Goal: Information Seeking & Learning: Learn about a topic

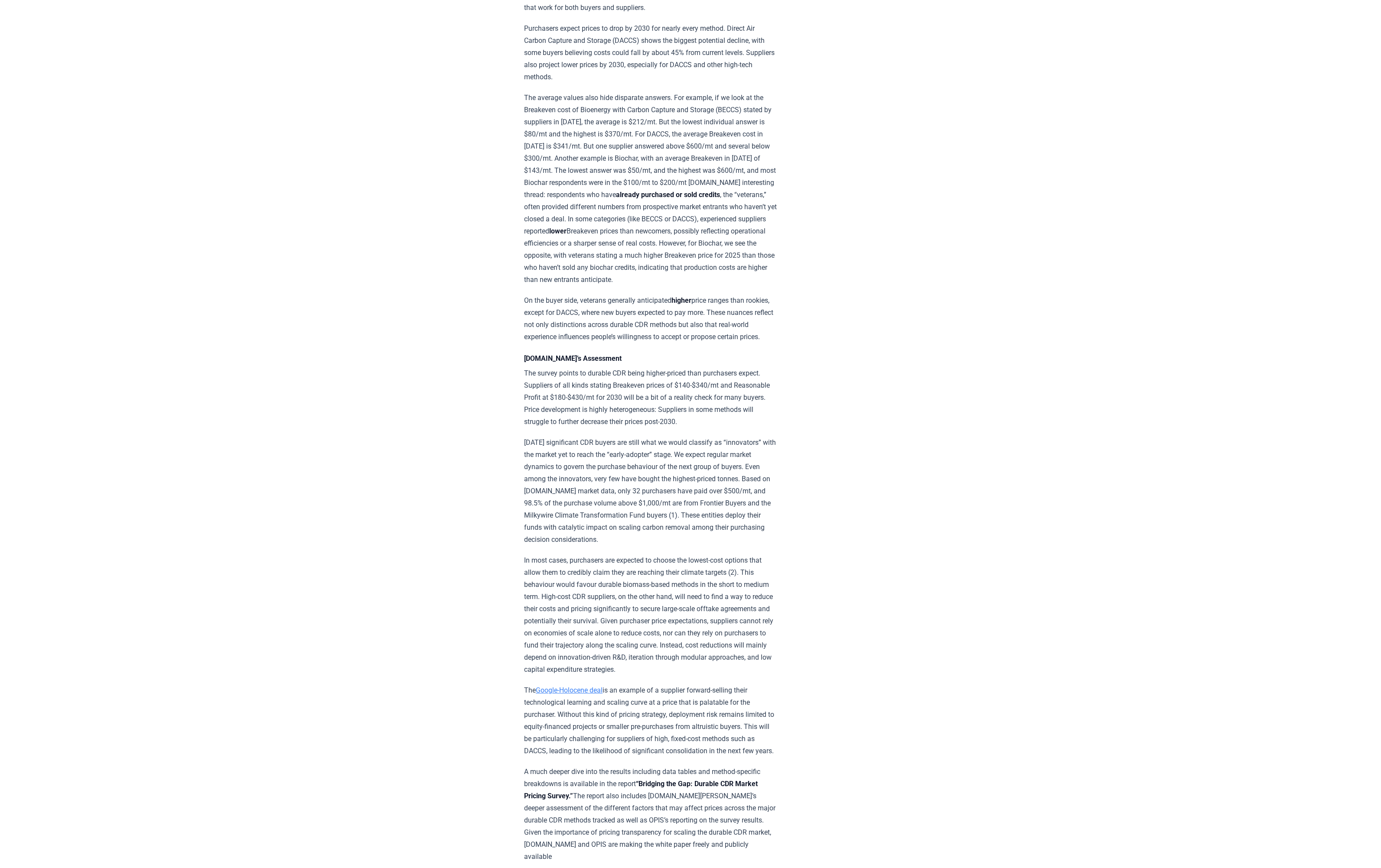
scroll to position [1440, 0]
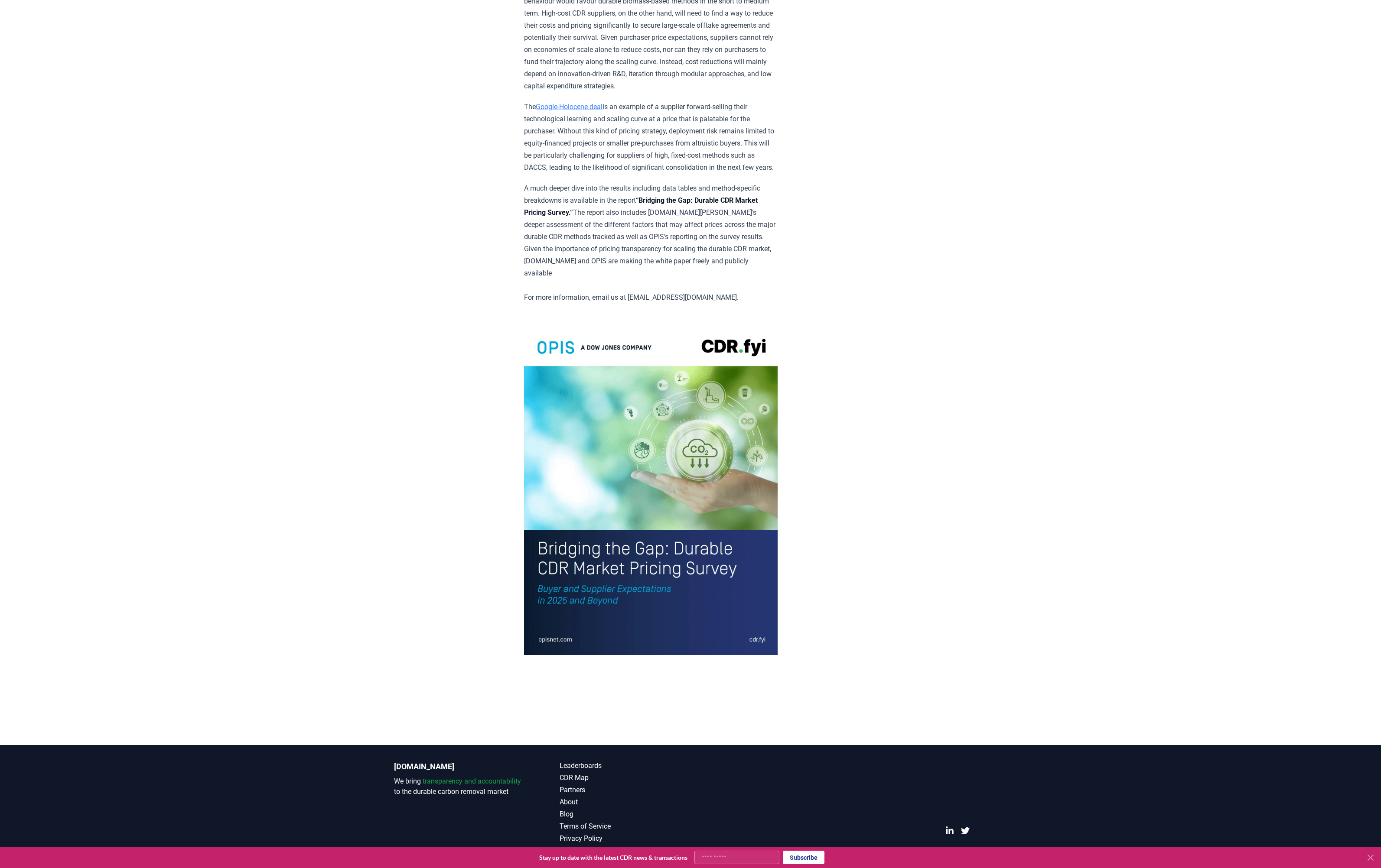
click at [603, 572] on img at bounding box center [651, 490] width 254 height 331
